Goal: Task Accomplishment & Management: Use online tool/utility

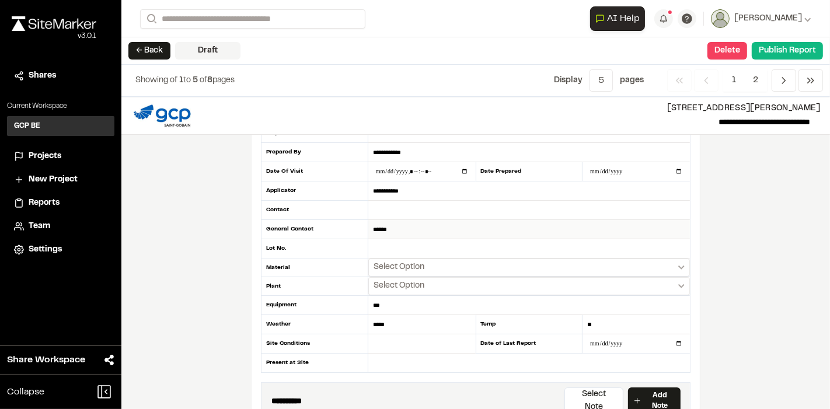
scroll to position [65, 0]
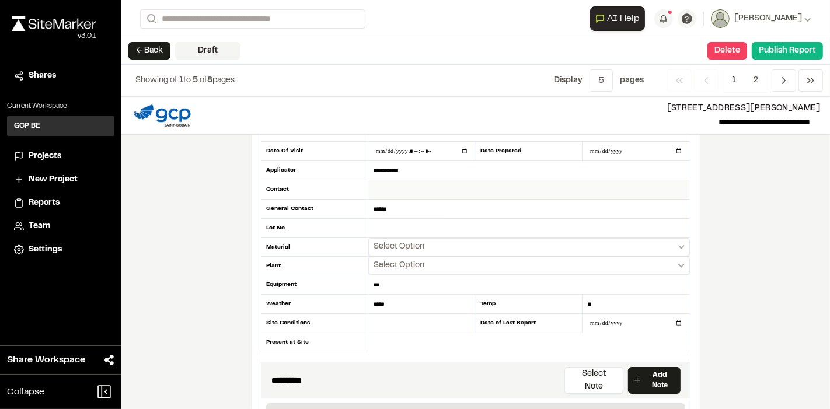
click at [392, 187] on input "text" at bounding box center [529, 189] width 322 height 19
type input "**********"
click at [678, 245] on icon "Select date range" at bounding box center [681, 247] width 6 height 4
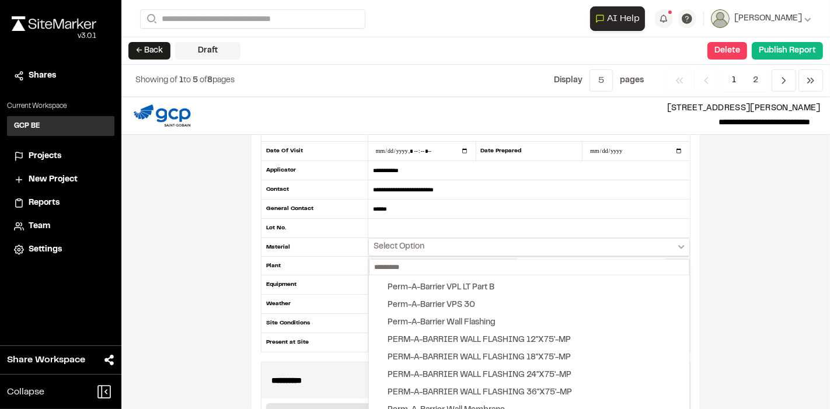
scroll to position [1102, 0]
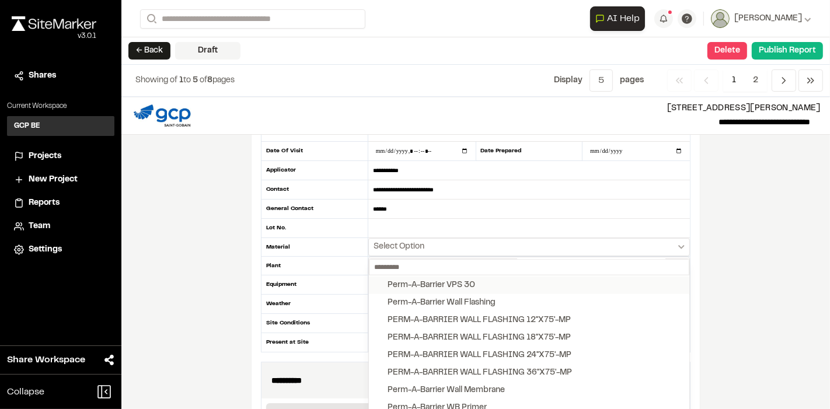
click at [557, 287] on button "Perm-A-Barrier VPS 30" at bounding box center [529, 286] width 320 height 18
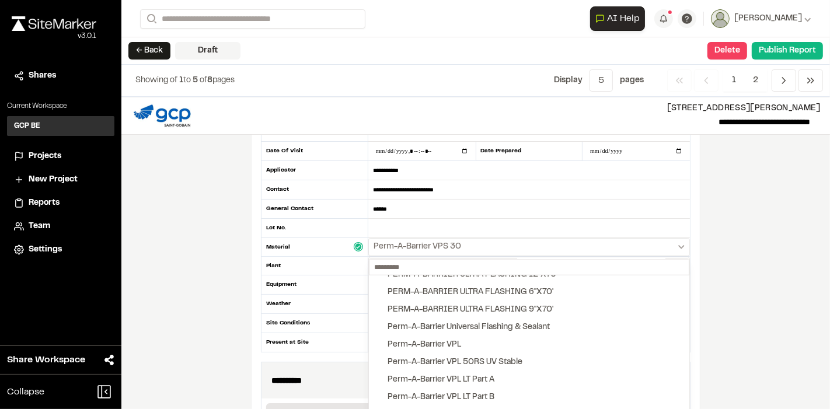
scroll to position [908, 0]
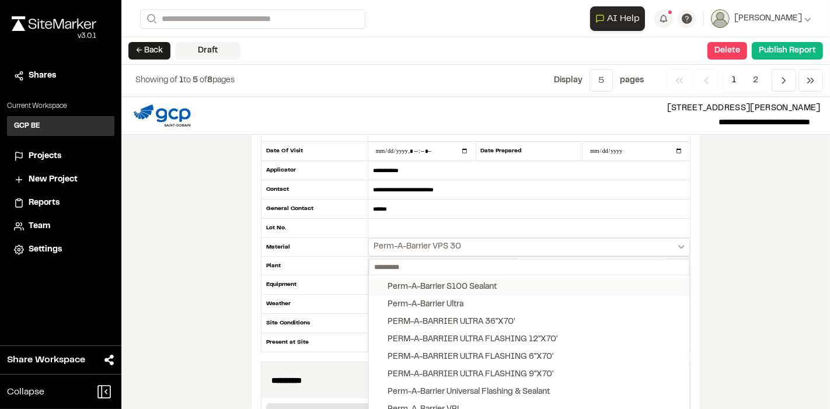
click at [559, 289] on button "Perm-A-Barrier S100 Sealant" at bounding box center [529, 287] width 320 height 18
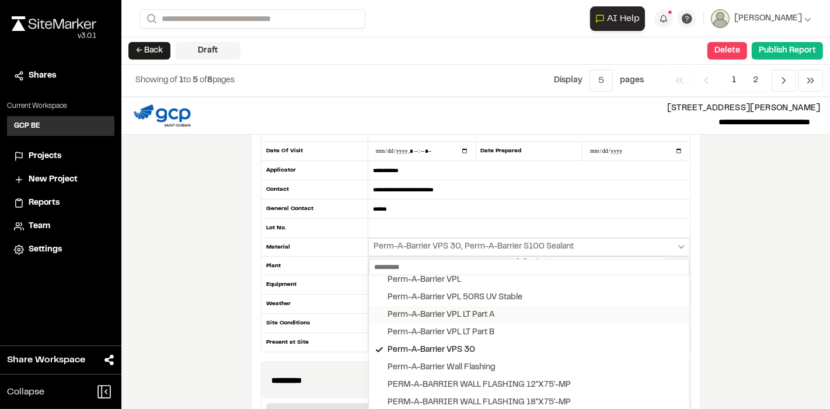
scroll to position [972, 0]
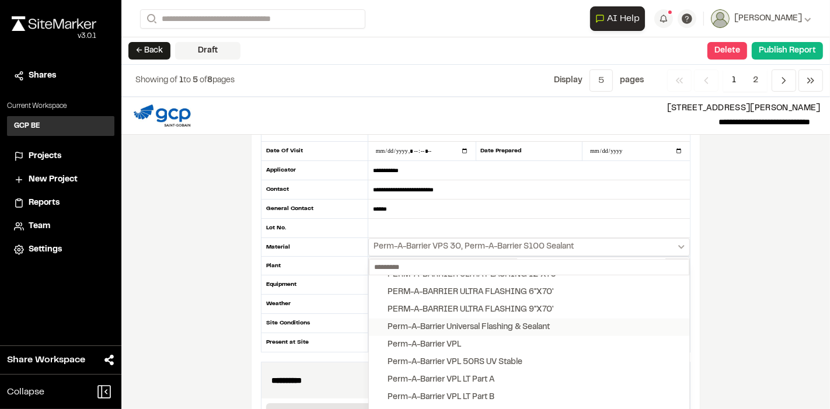
click at [566, 322] on button "Perm-A-Barrier Universal Flashing & Sealant" at bounding box center [529, 328] width 320 height 18
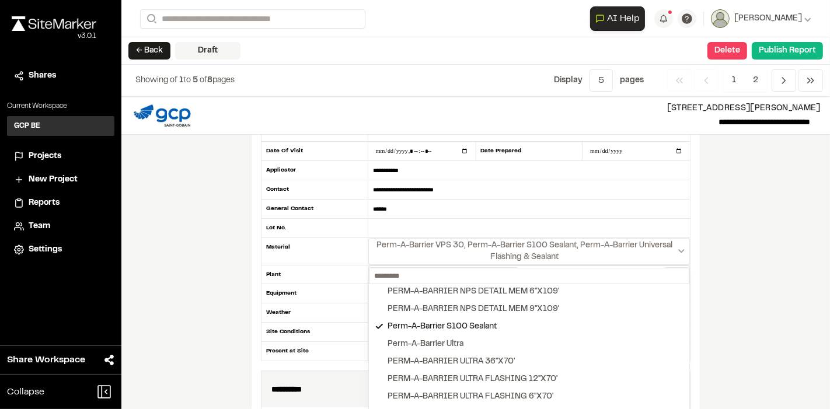
scroll to position [812, 0]
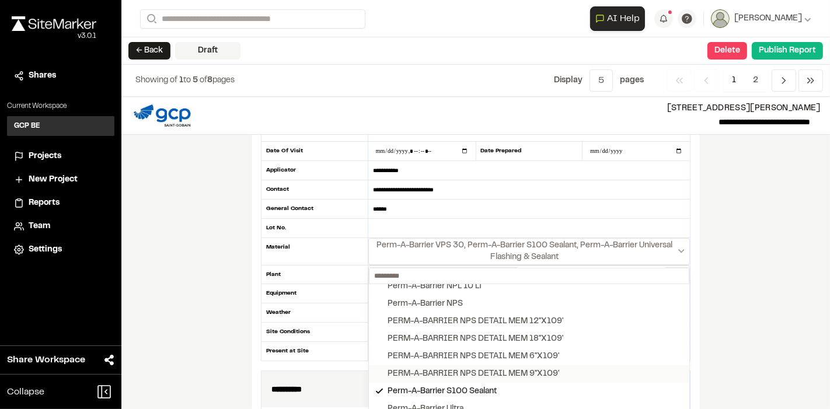
click at [595, 369] on button "PERM-A-BARRIER NPS DETAIL MEM 9"X109'" at bounding box center [529, 374] width 320 height 18
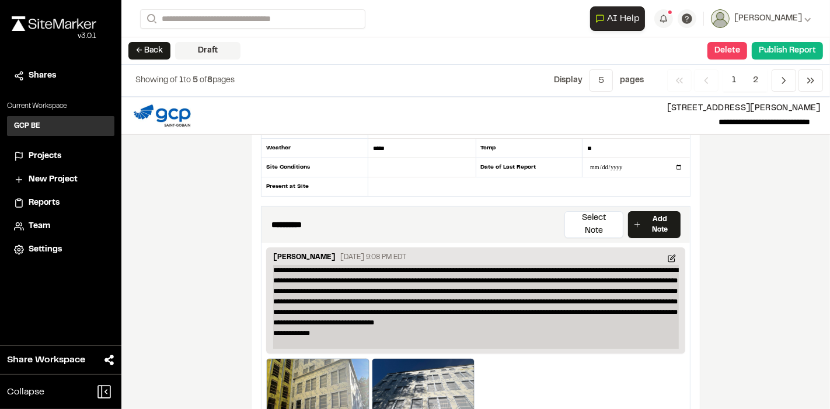
scroll to position [259, 0]
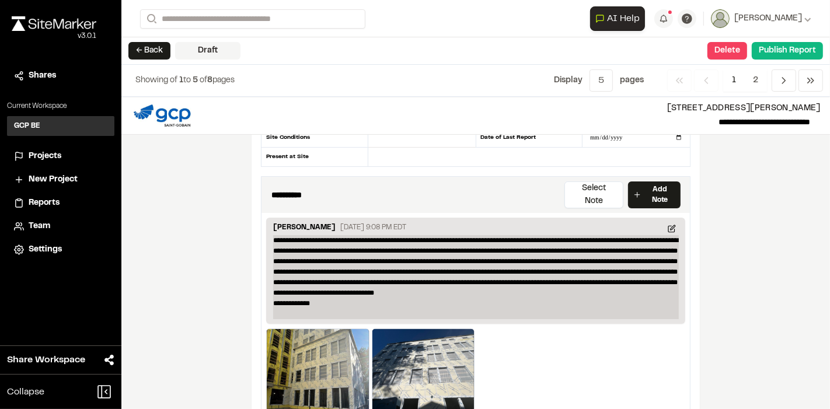
click at [273, 298] on p "**********" at bounding box center [476, 277] width 406 height 84
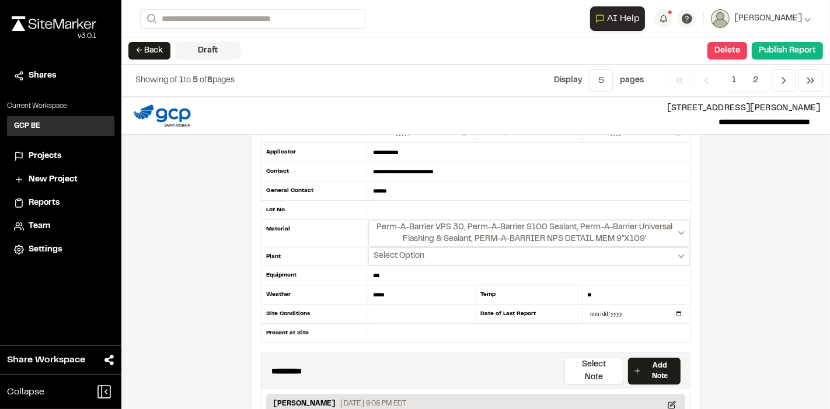
scroll to position [0, 0]
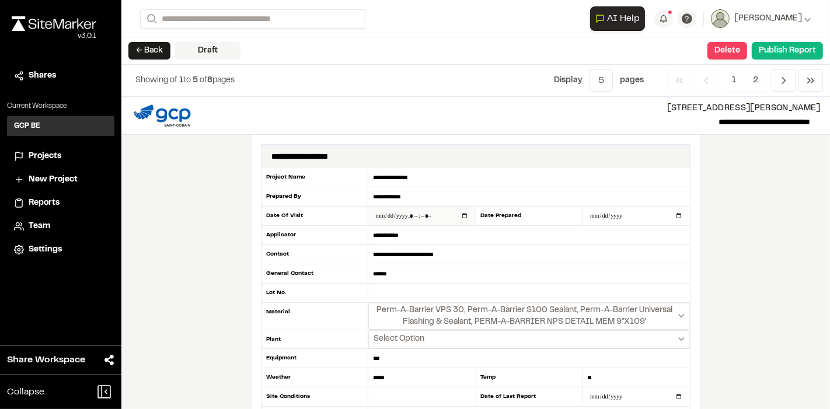
click at [419, 213] on input "datetime-local" at bounding box center [421, 216] width 107 height 19
click at [415, 214] on input "datetime-local" at bounding box center [421, 216] width 107 height 19
click at [770, 50] on button "Publish Report" at bounding box center [787, 51] width 71 height 18
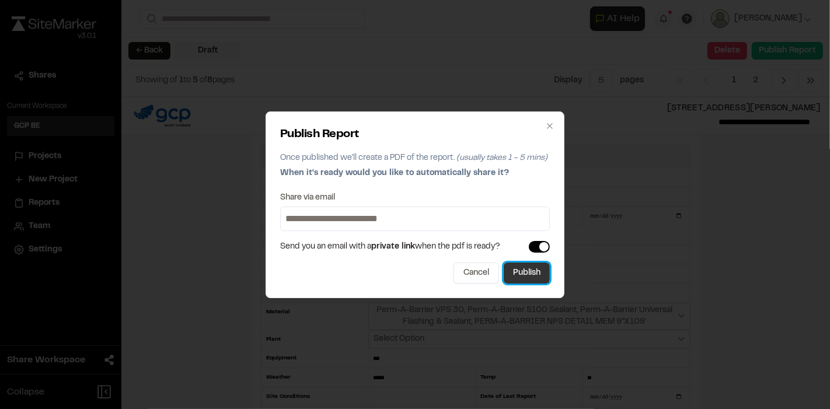
click at [545, 267] on button "Publish" at bounding box center [527, 273] width 46 height 21
